Goal: Information Seeking & Learning: Find specific fact

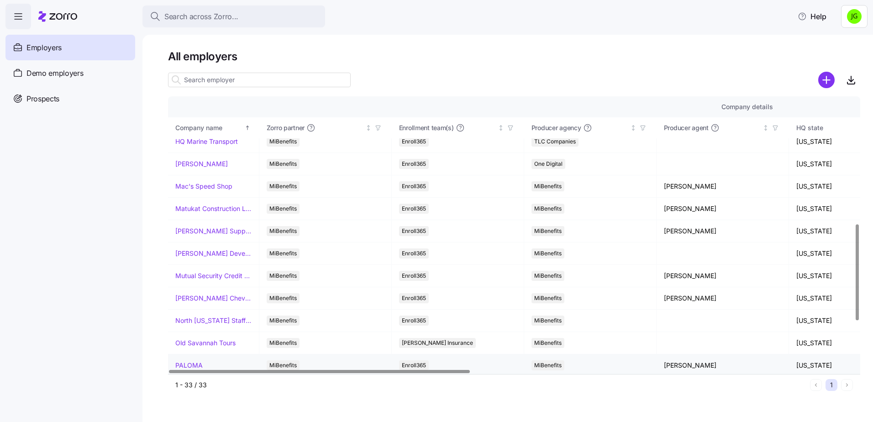
scroll to position [365, 0]
click at [198, 187] on link "Mac's Speed Shop" at bounding box center [203, 186] width 57 height 9
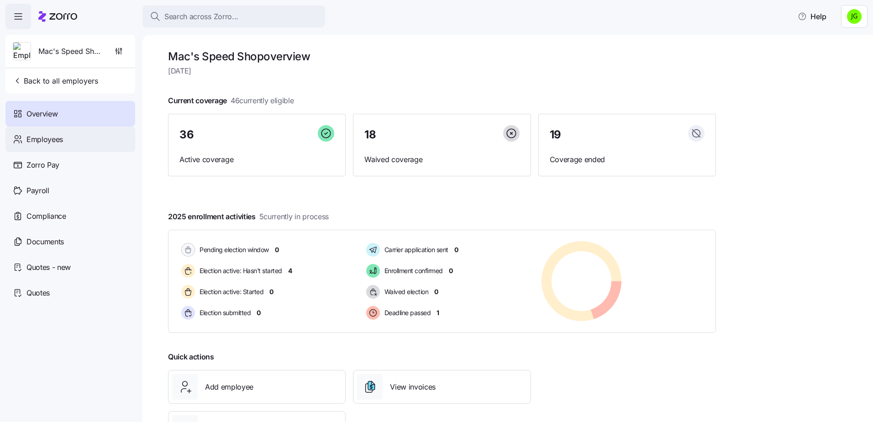
click at [26, 136] on div "Employees" at bounding box center [70, 139] width 130 height 26
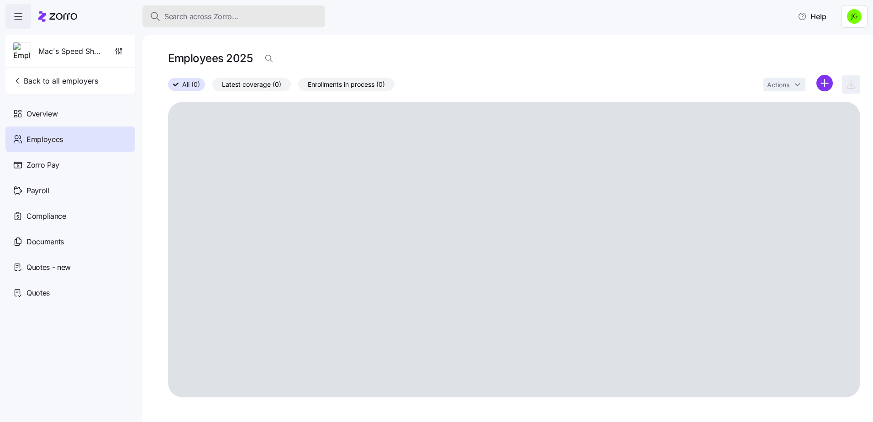
click at [182, 16] on span "Search across Zorro..." at bounding box center [201, 16] width 74 height 11
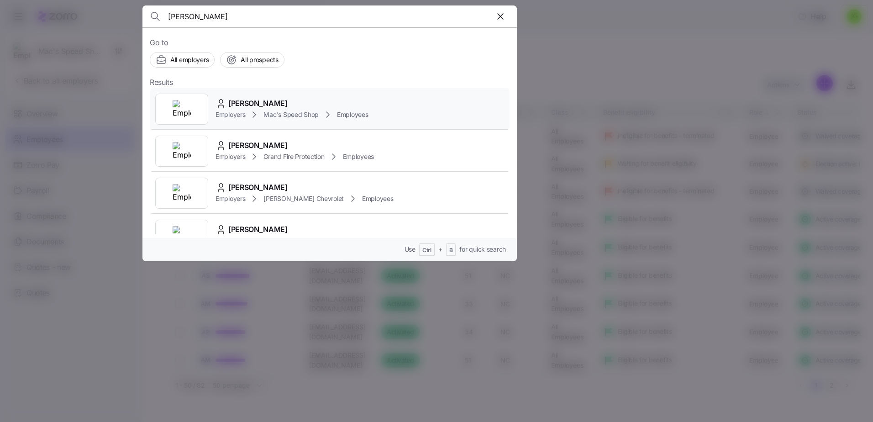
type input "[PERSON_NAME]"
click at [229, 112] on span "Employers" at bounding box center [230, 114] width 30 height 9
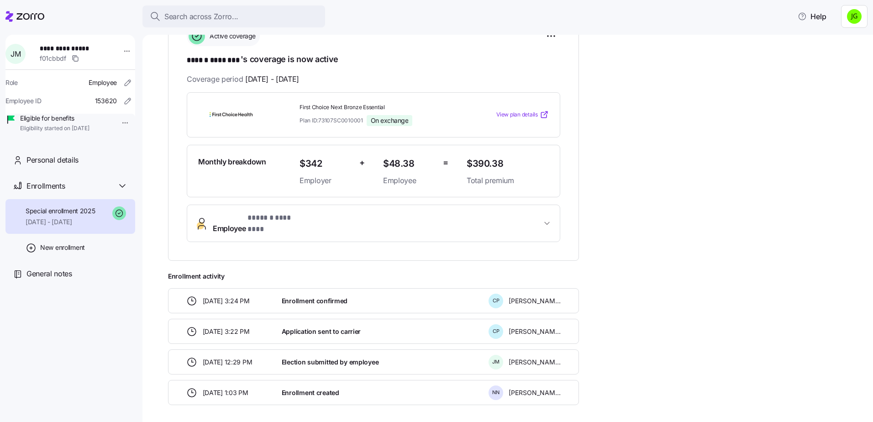
scroll to position [136, 0]
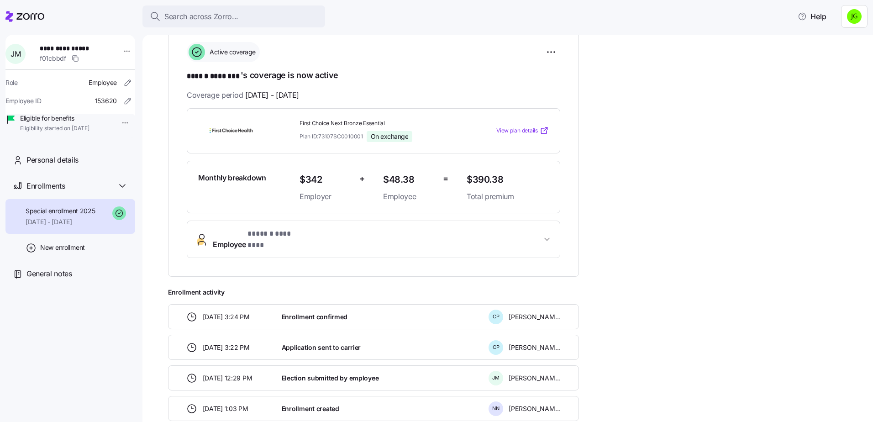
click at [602, 177] on div "**********" at bounding box center [514, 214] width 692 height 414
click at [340, 139] on span "Plan ID: 73107SC0010001" at bounding box center [330, 136] width 63 height 8
drag, startPoint x: 340, startPoint y: 139, endPoint x: 353, endPoint y: 141, distance: 13.8
click at [353, 141] on div "Plan ID: 73107SC0010001 On exchange" at bounding box center [379, 136] width 160 height 11
click at [532, 131] on span "View plan details" at bounding box center [517, 130] width 42 height 9
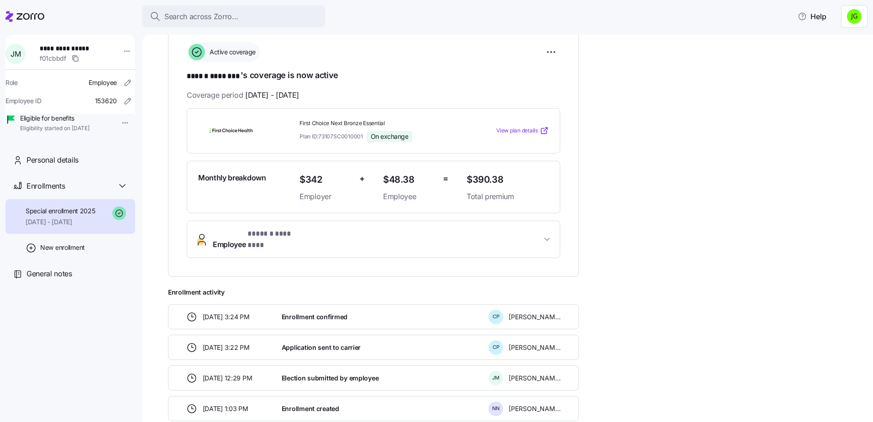
click at [363, 135] on div "Plan ID: 73107SC0010001 On exchange" at bounding box center [379, 136] width 160 height 11
drag, startPoint x: 364, startPoint y: 134, endPoint x: 297, endPoint y: 143, distance: 68.2
click at [297, 143] on div "First Choice Next Bronze Essential Plan ID: 73107SC0010001 On exchange View pla…" at bounding box center [373, 130] width 373 height 45
copy span "Plan ID: 73107SC0010001"
